Goal: Navigation & Orientation: Find specific page/section

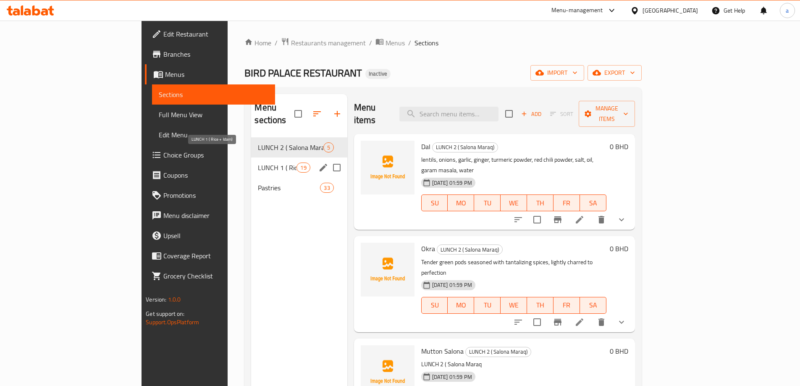
drag, startPoint x: 199, startPoint y: 159, endPoint x: 793, endPoint y: 185, distance: 594.2
click at [258, 163] on span "LUNCH 1 ( Rice + Idam)" at bounding box center [277, 168] width 39 height 10
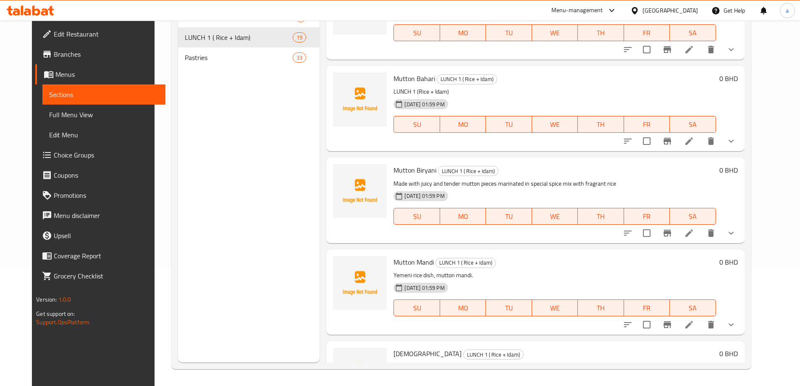
scroll to position [1263, 0]
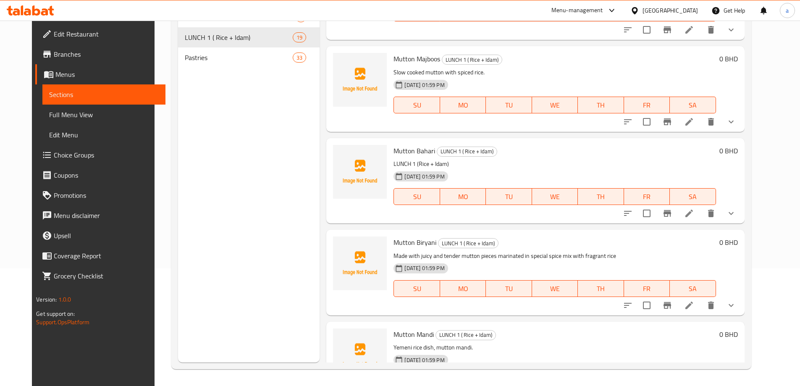
click at [54, 54] on span "Branches" at bounding box center [106, 54] width 105 height 10
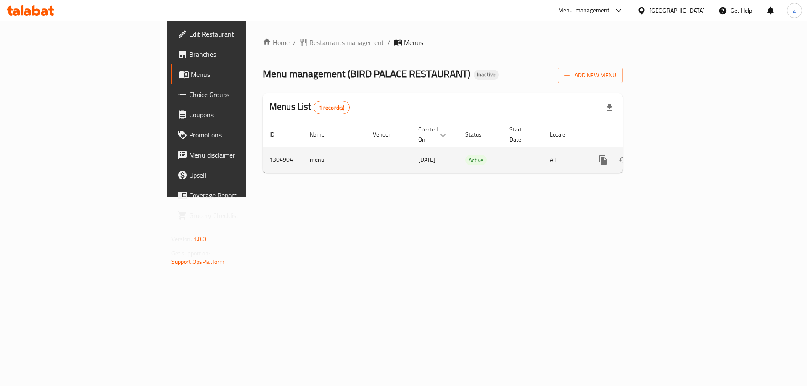
click at [673, 150] on link "enhanced table" at bounding box center [663, 160] width 20 height 20
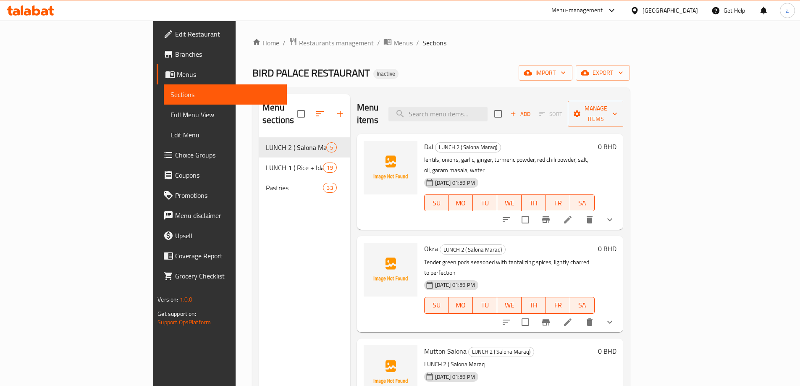
click at [694, 13] on div "[GEOGRAPHIC_DATA]" at bounding box center [670, 10] width 55 height 9
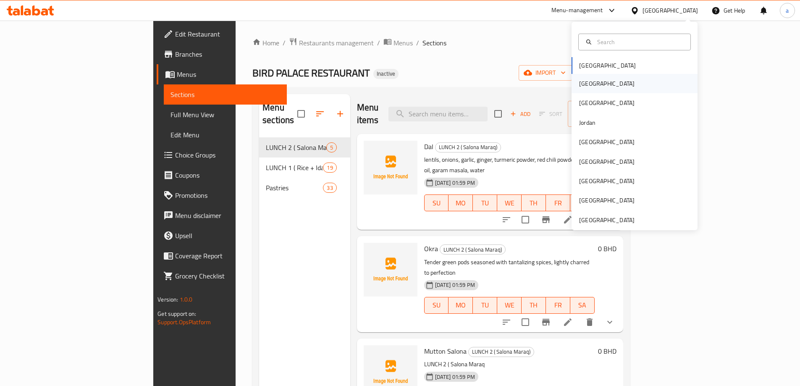
click at [592, 82] on div "[GEOGRAPHIC_DATA]" at bounding box center [607, 83] width 69 height 19
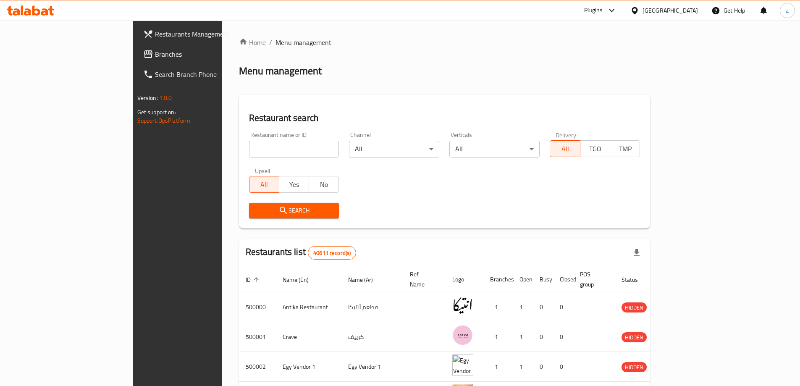
click at [155, 54] on span "Branches" at bounding box center [207, 54] width 105 height 10
